Goal: Information Seeking & Learning: Learn about a topic

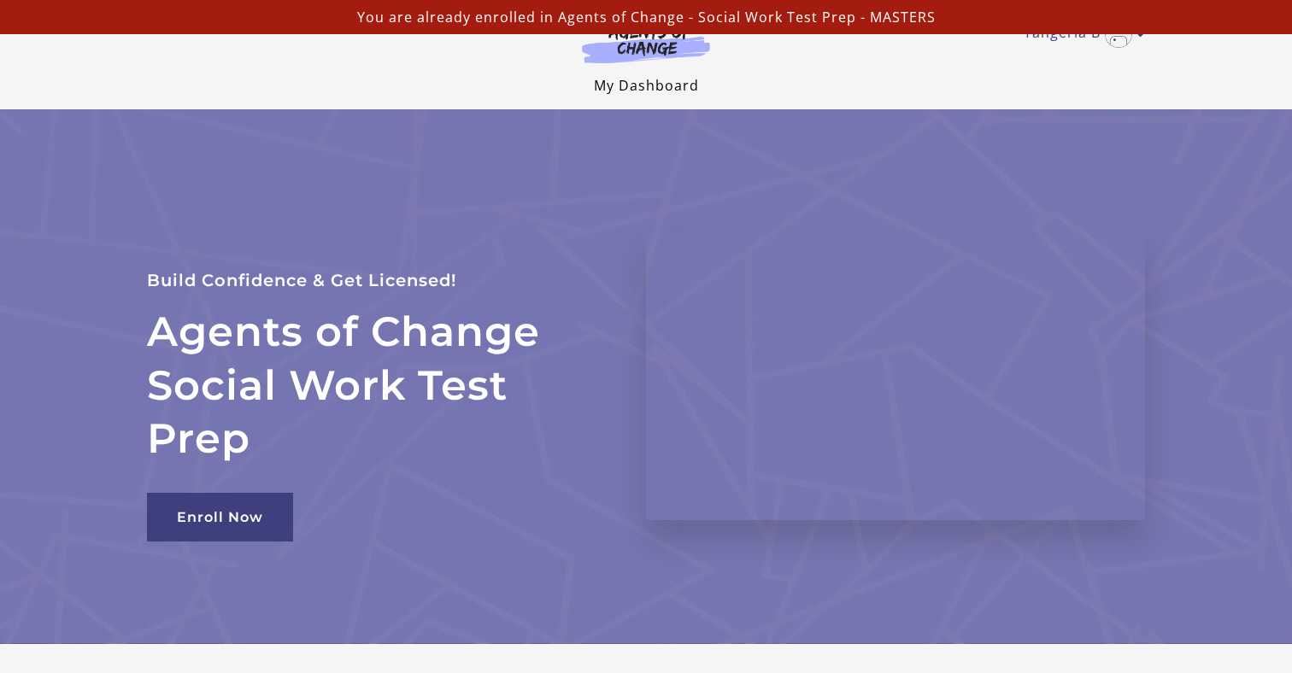
click at [618, 86] on link "My Dashboard" at bounding box center [646, 85] width 105 height 19
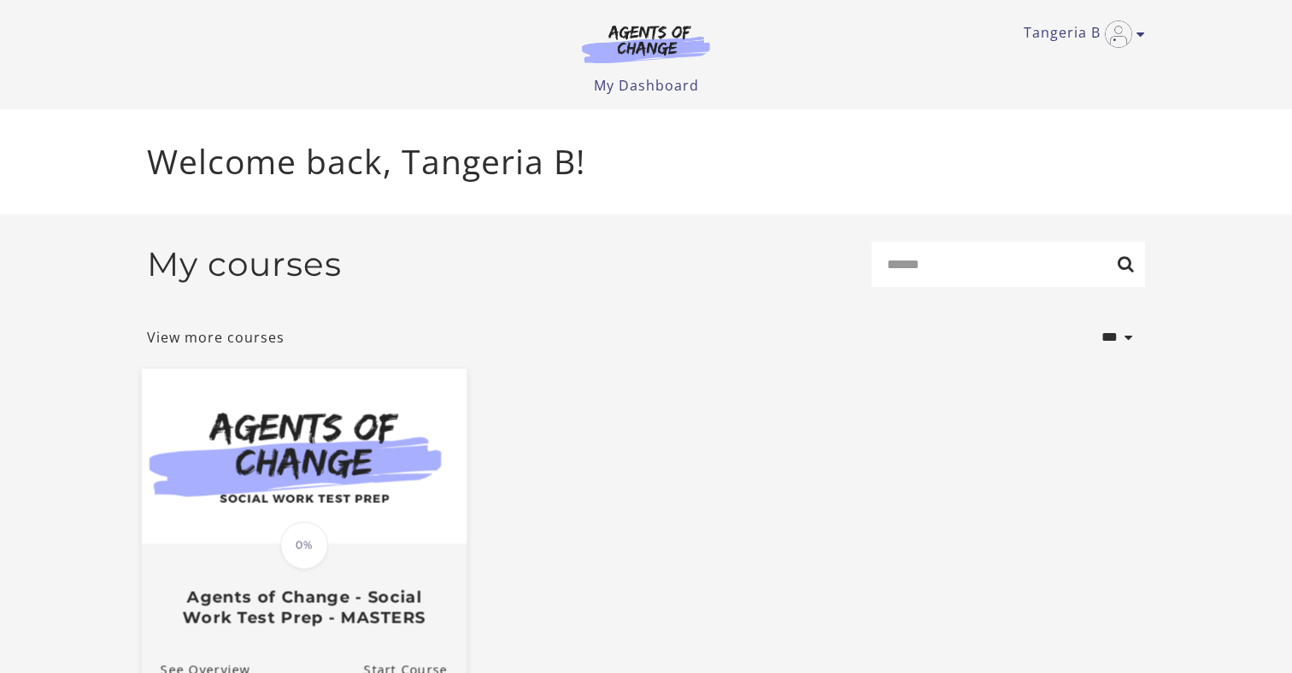
click at [300, 553] on span "0%" at bounding box center [304, 545] width 48 height 48
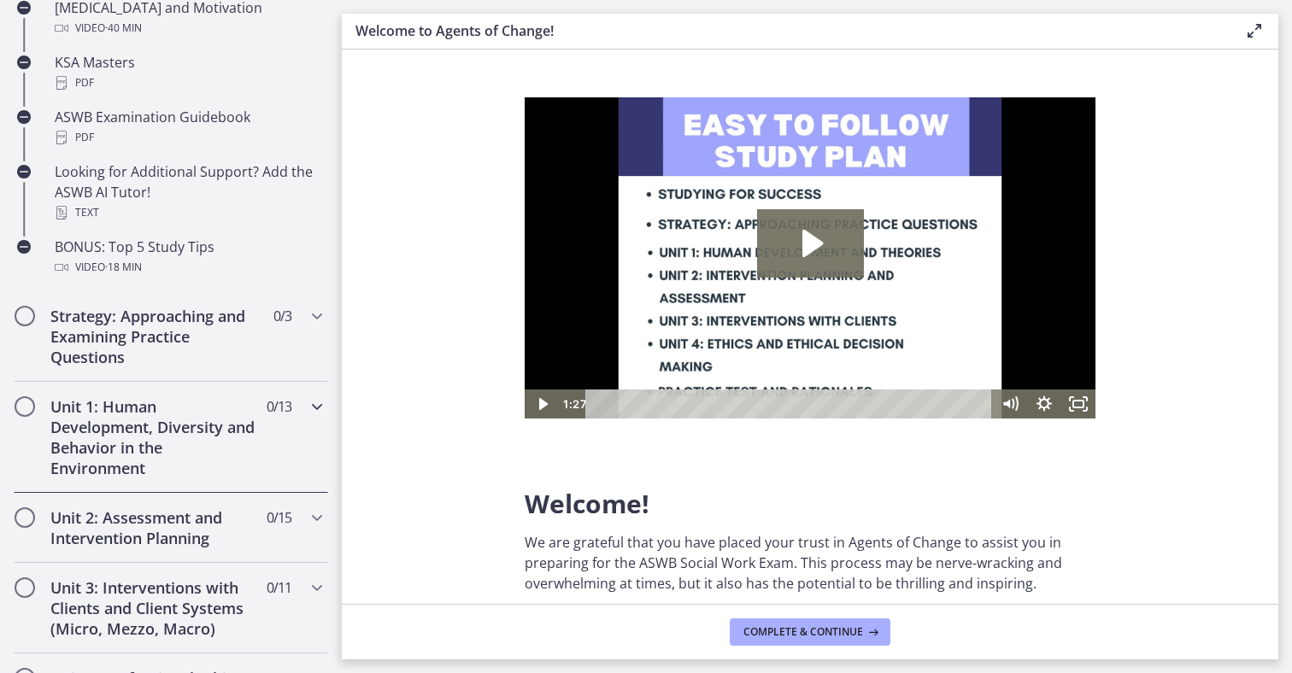
scroll to position [785, 0]
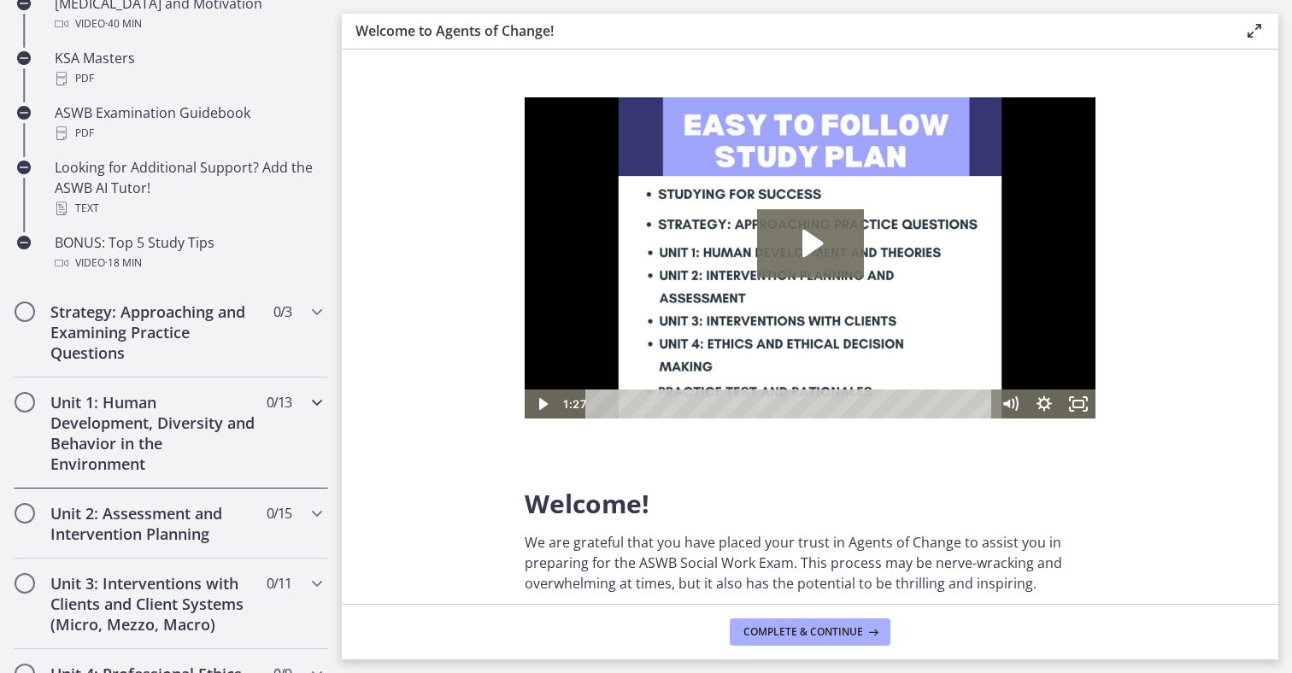
click at [179, 438] on h2 "Unit 1: Human Development, Diversity and Behavior in the Environment" at bounding box center [154, 433] width 209 height 82
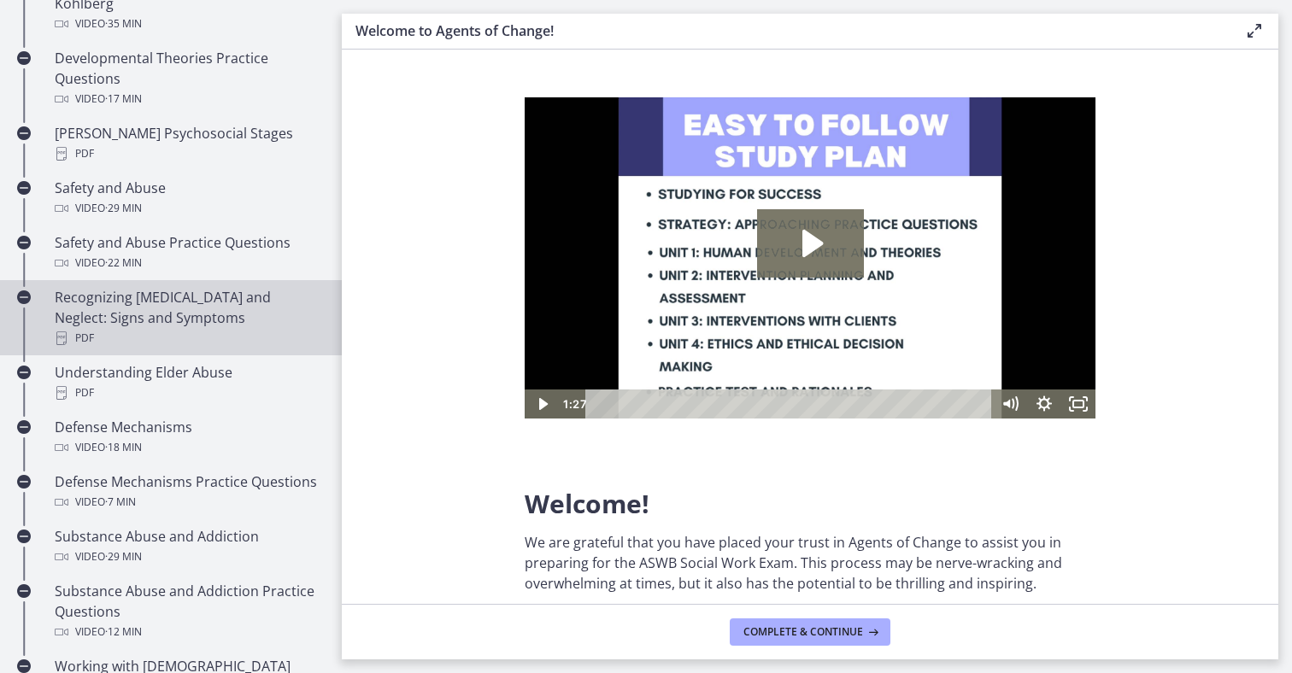
scroll to position [636, 0]
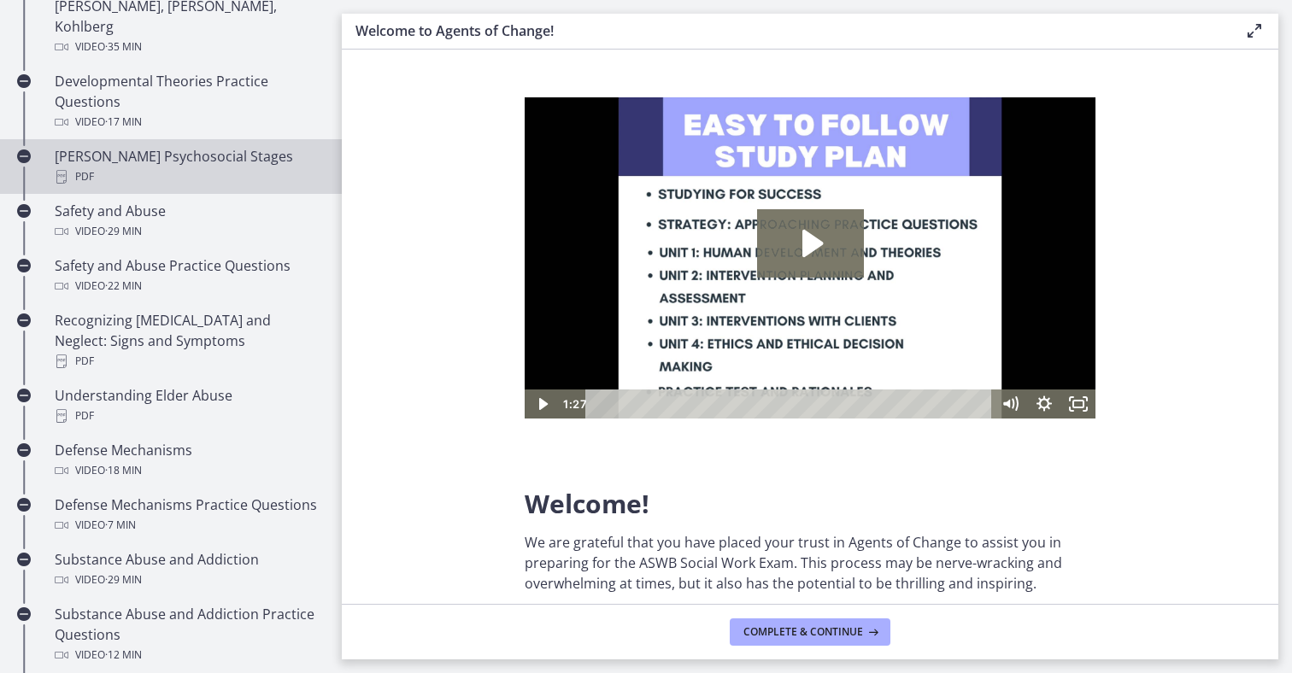
click at [149, 146] on div "Erikson's Psychosocial Stages PDF" at bounding box center [188, 166] width 267 height 41
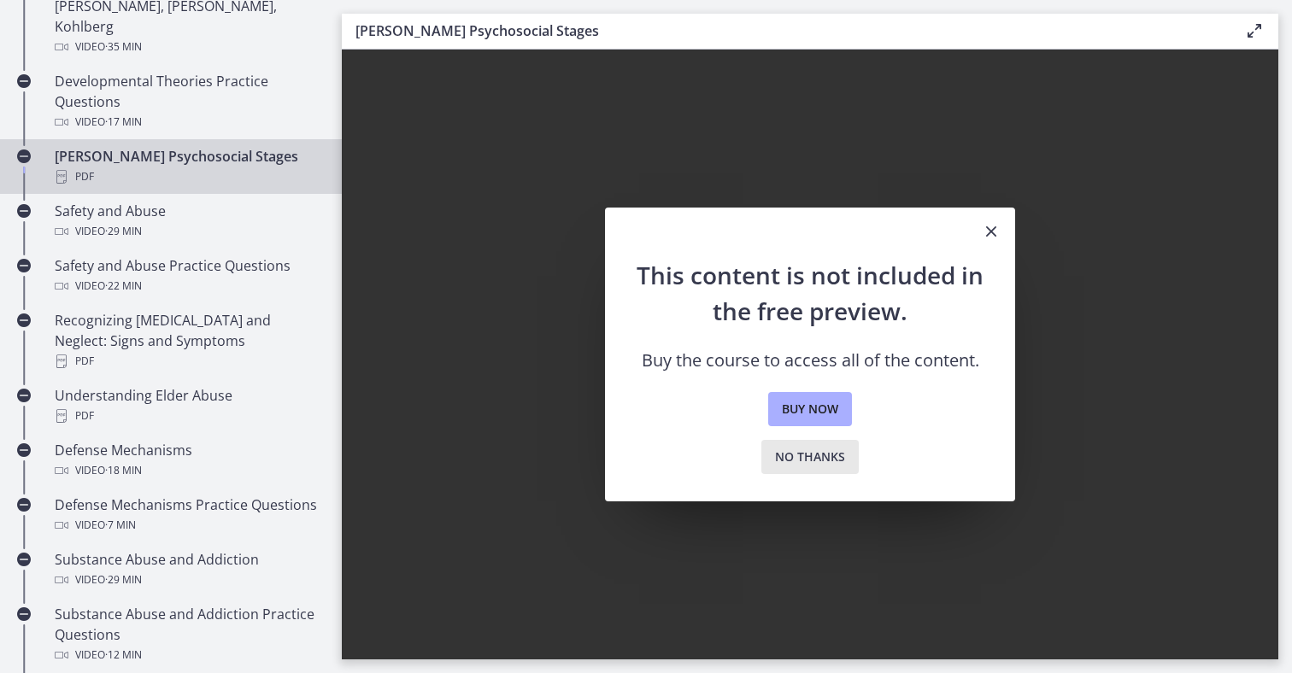
click at [814, 463] on span "No thanks" at bounding box center [810, 457] width 70 height 21
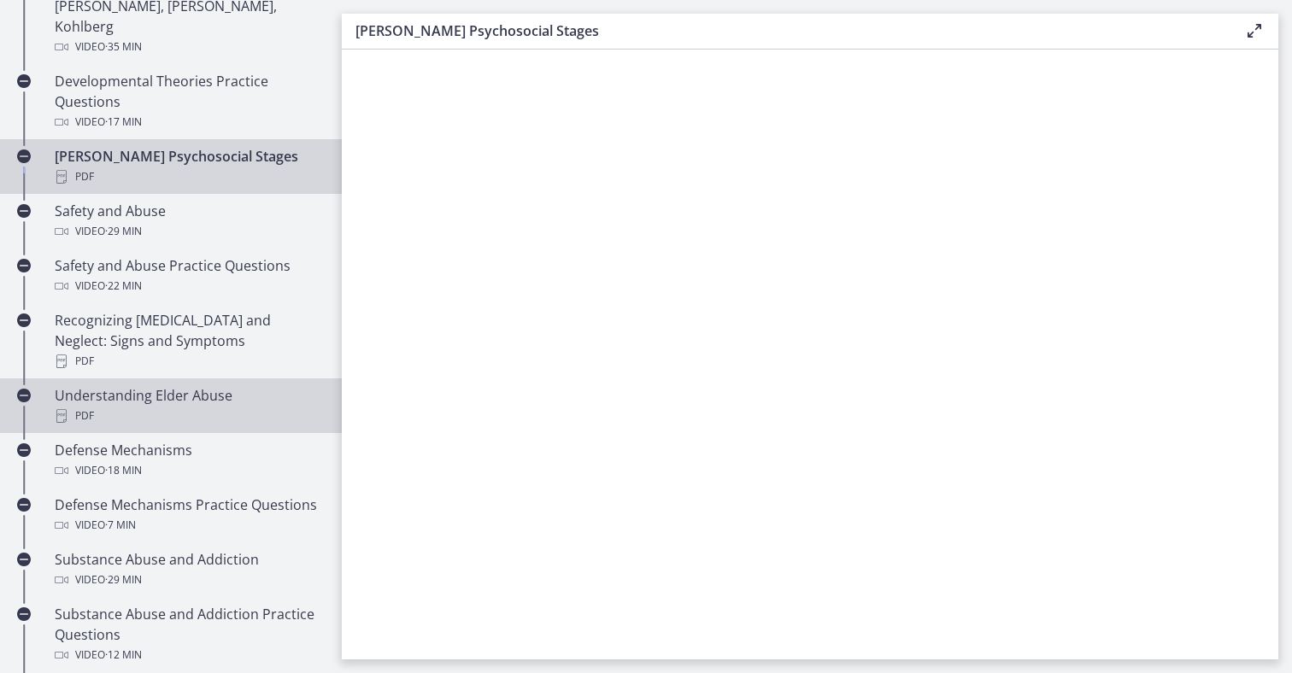
click at [127, 385] on div "Understanding Elder Abuse PDF" at bounding box center [188, 405] width 267 height 41
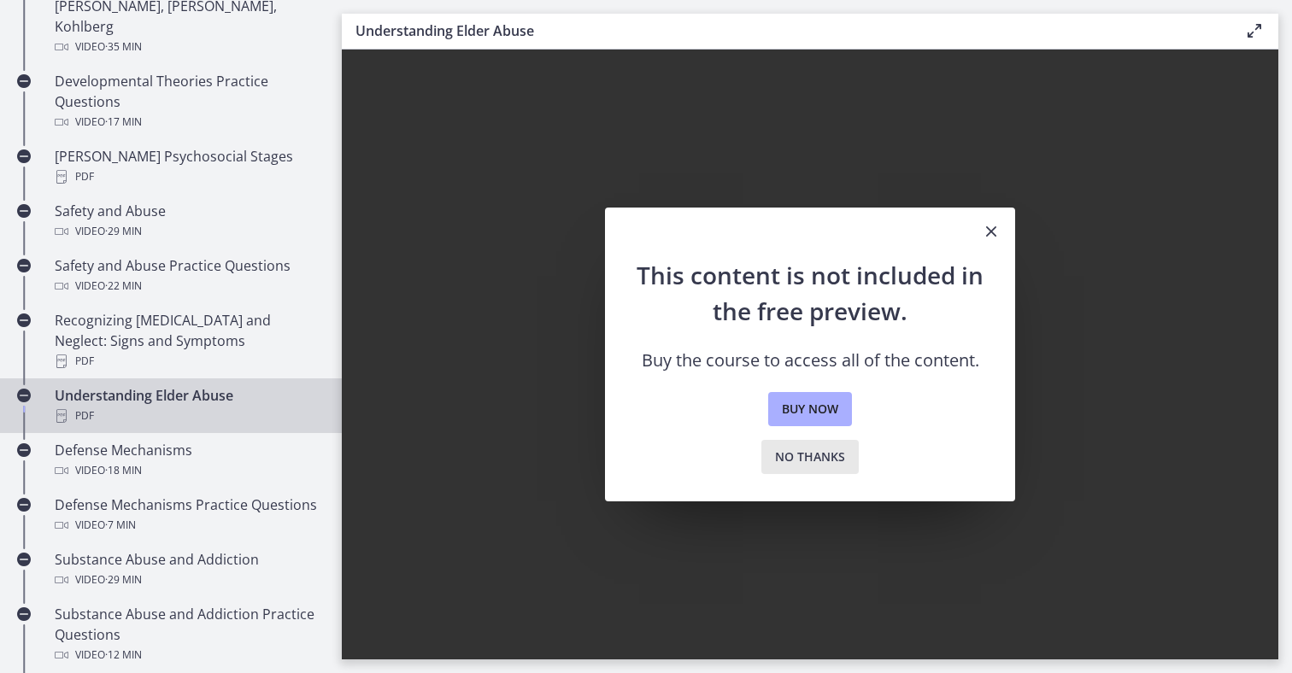
click at [794, 461] on span "No thanks" at bounding box center [810, 457] width 70 height 21
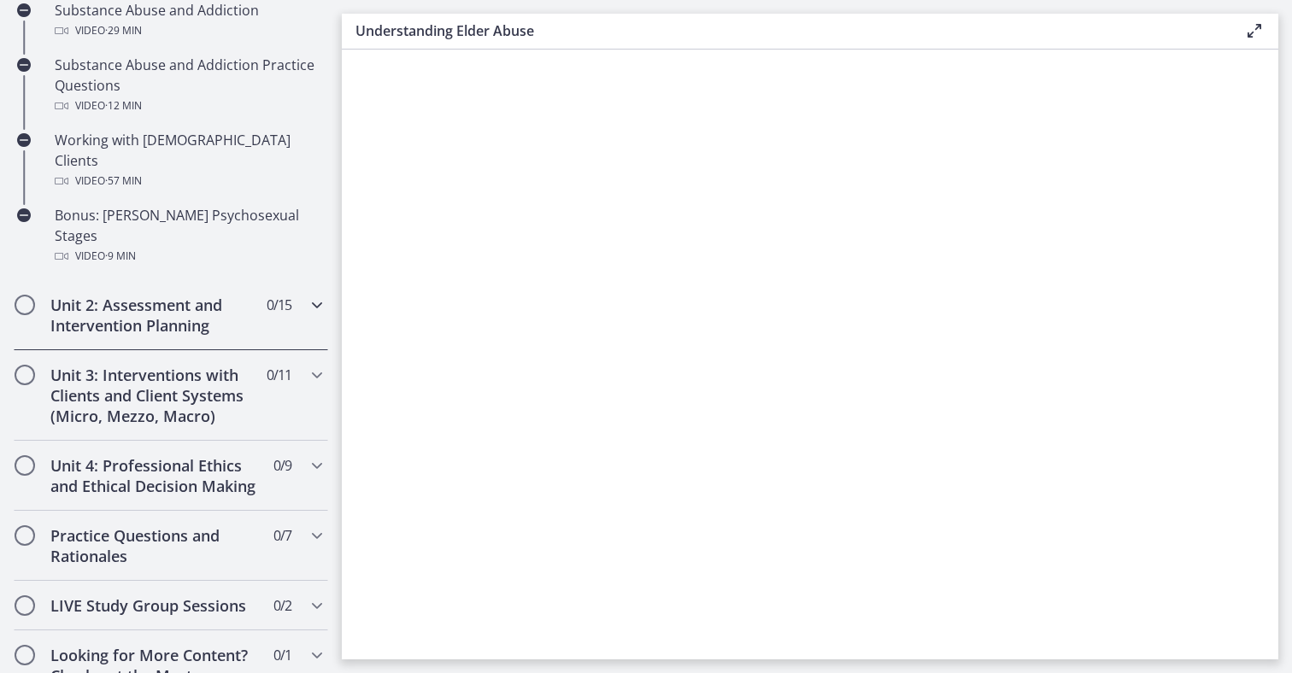
scroll to position [1207, 0]
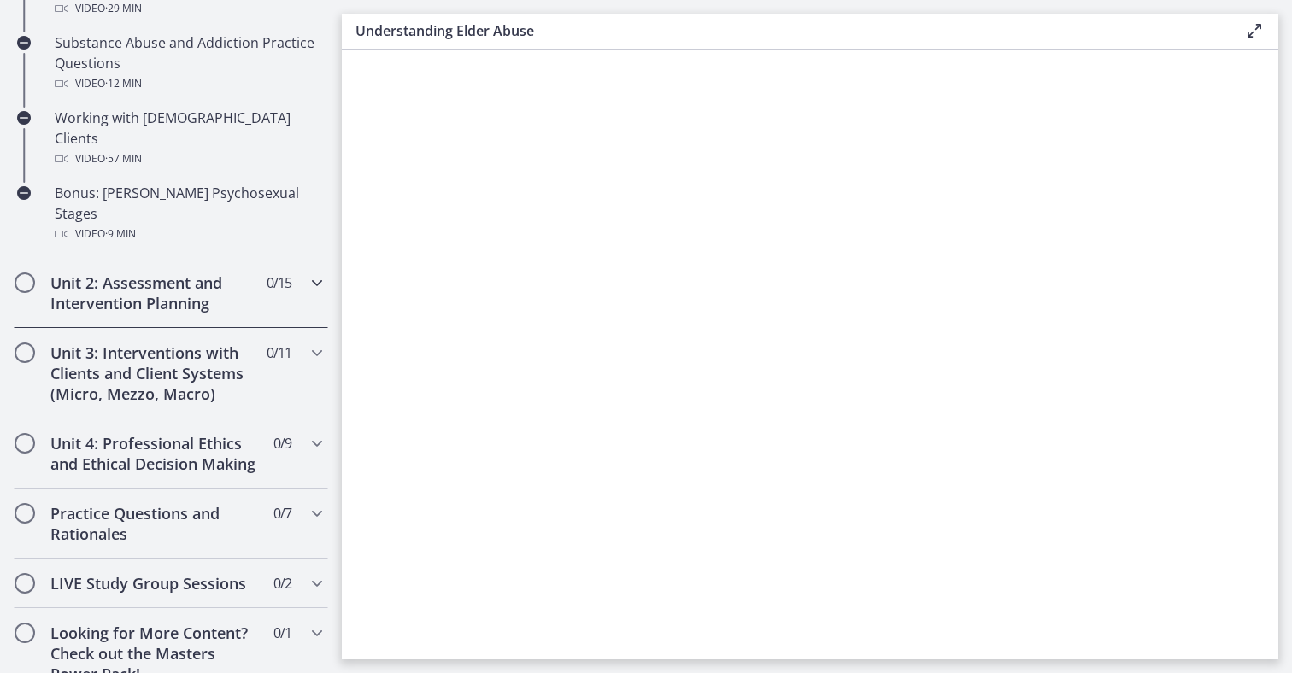
click at [133, 273] on h2 "Unit 2: Assessment and Intervention Planning" at bounding box center [154, 293] width 209 height 41
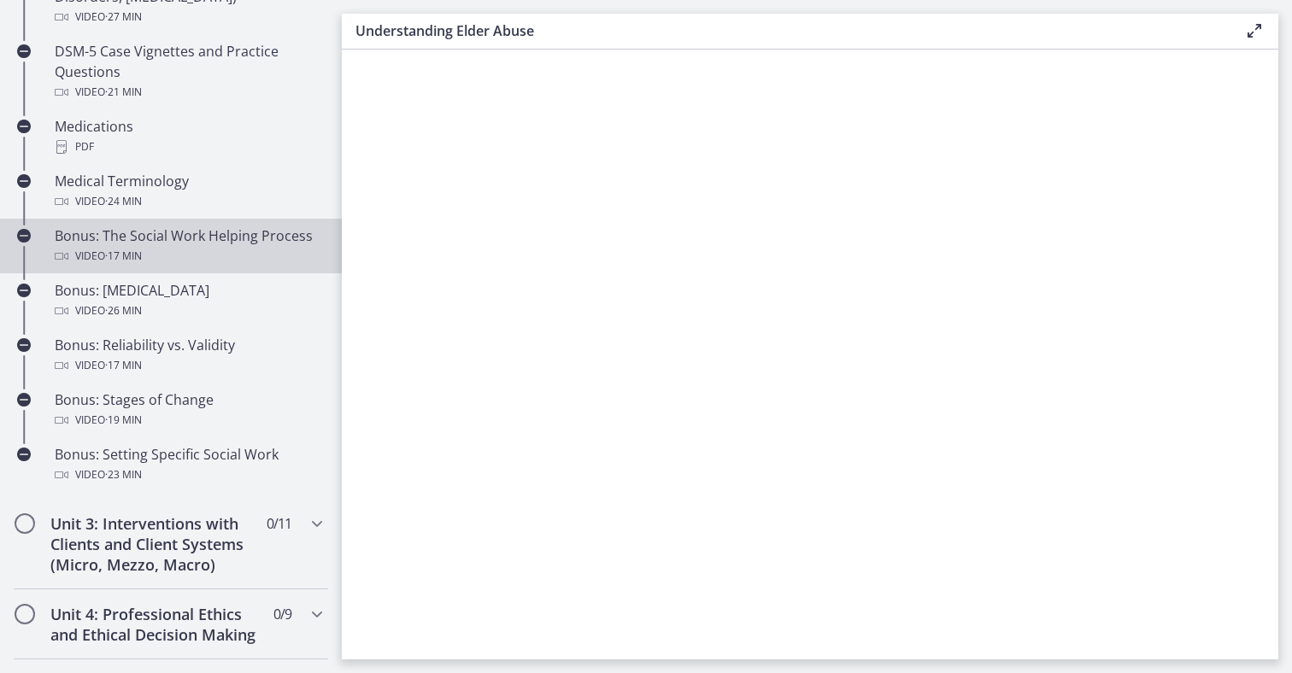
click at [130, 254] on span "· 17 min" at bounding box center [123, 256] width 37 height 21
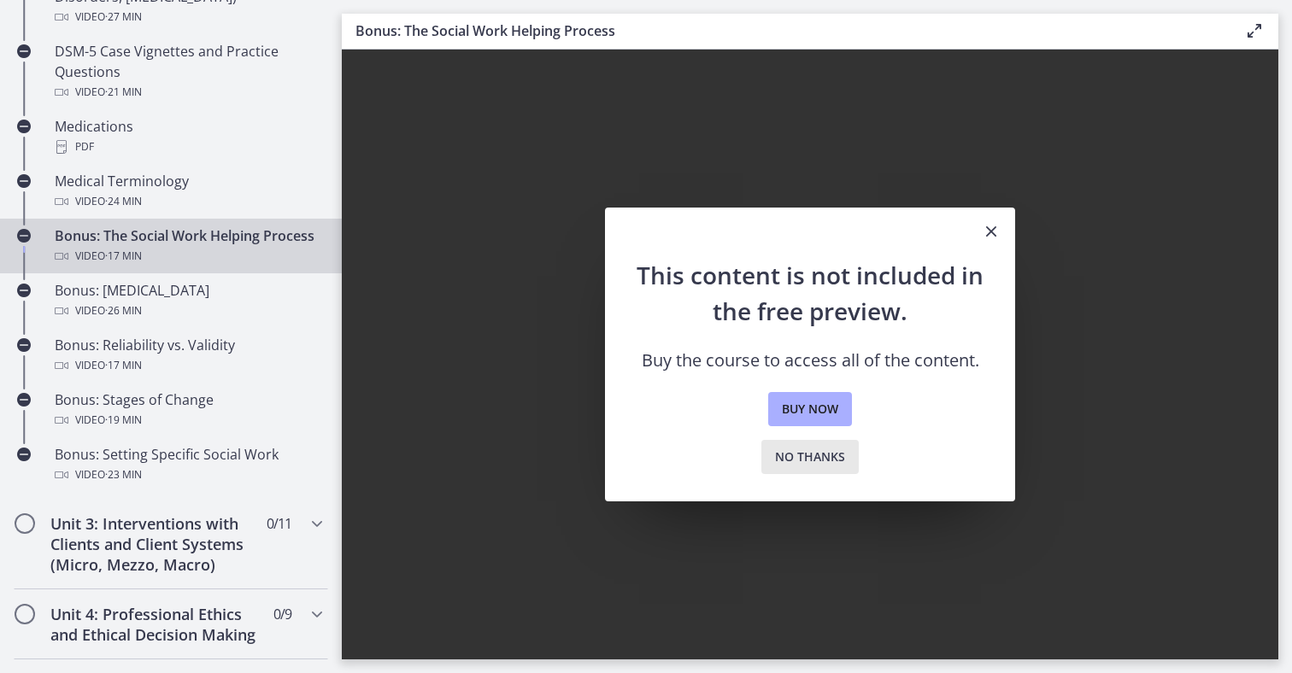
click at [785, 461] on span "No thanks" at bounding box center [810, 457] width 70 height 21
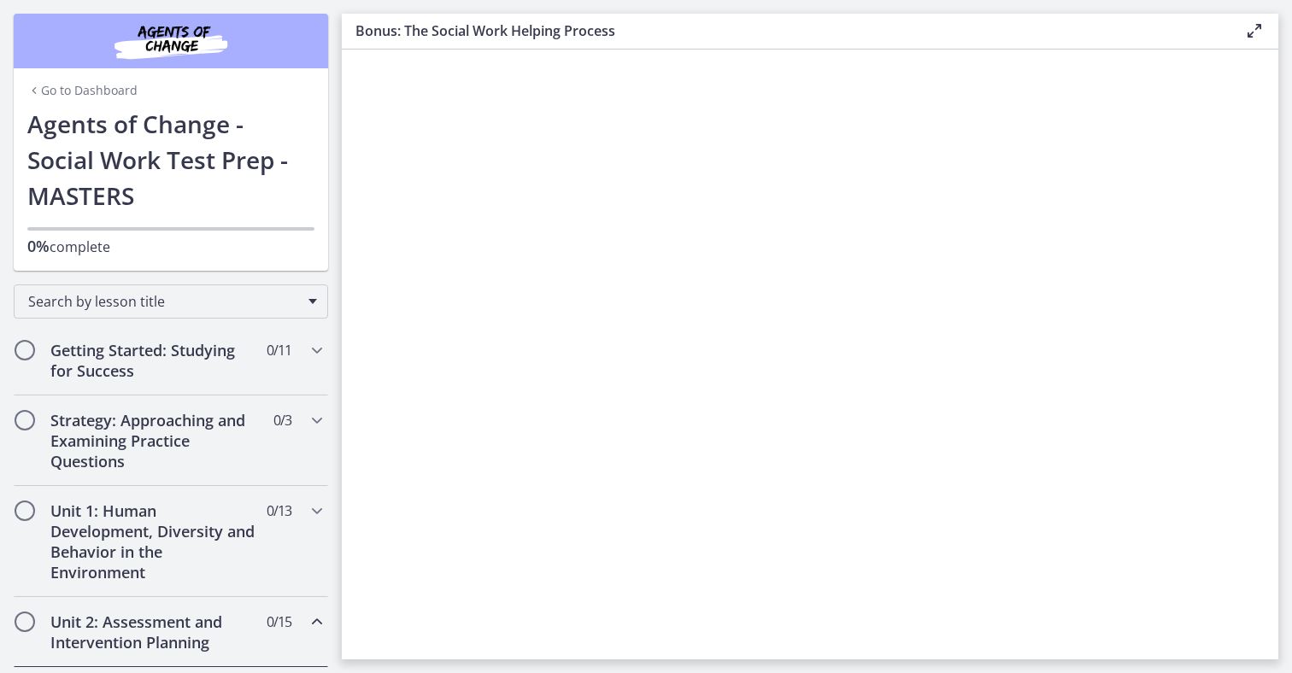
click at [44, 88] on link "Go to Dashboard" at bounding box center [82, 90] width 110 height 17
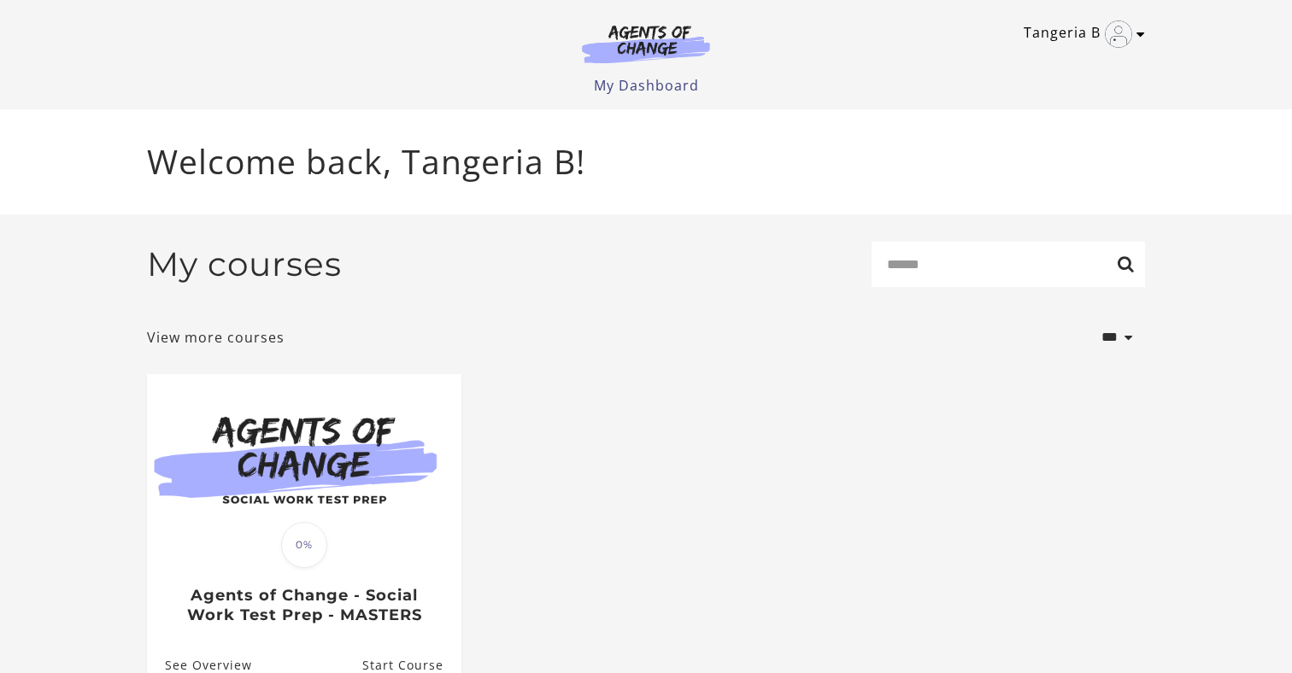
click at [1059, 36] on link "Tangeria B" at bounding box center [1080, 34] width 113 height 27
click at [1056, 65] on link "My Account" at bounding box center [1074, 62] width 150 height 29
